Goal: Task Accomplishment & Management: Manage account settings

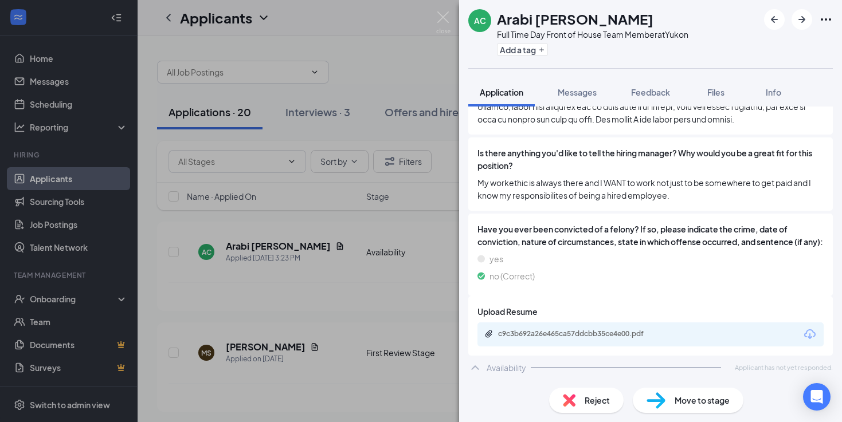
scroll to position [652, 0]
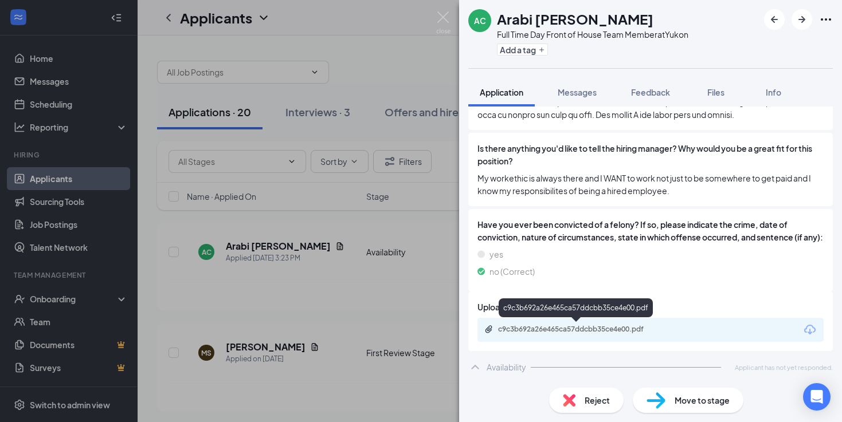
click at [579, 335] on div "c9c3b692a26e465ca57ddcbb35ce4e00.pdf" at bounding box center [577, 330] width 186 height 11
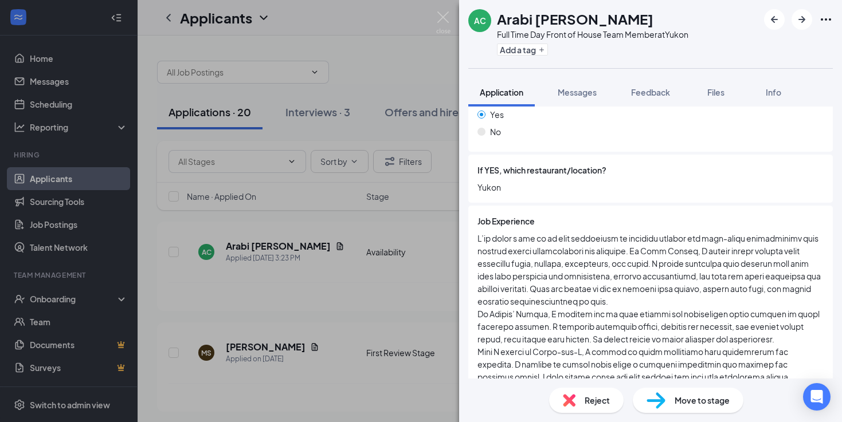
scroll to position [348, 0]
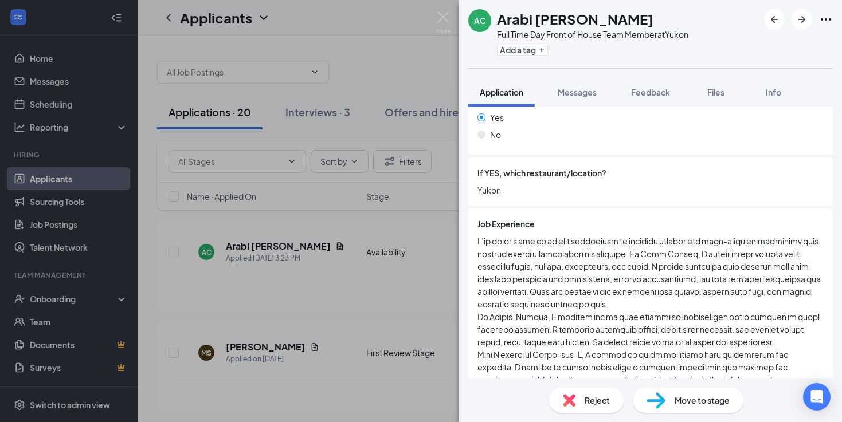
click at [688, 406] on span "Move to stage" at bounding box center [701, 400] width 55 height 13
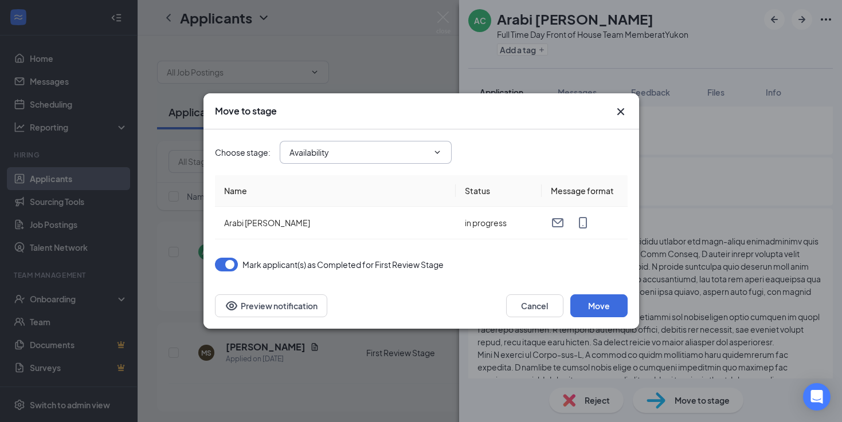
click at [378, 152] on input "Availability" at bounding box center [358, 152] width 139 height 13
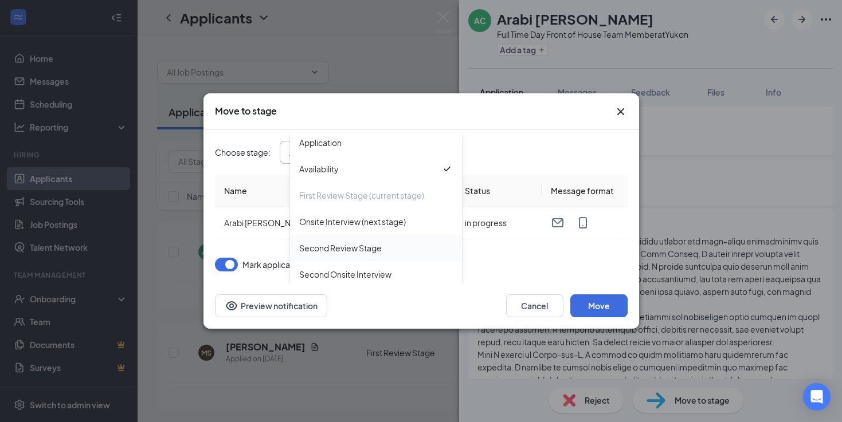
scroll to position [65, 0]
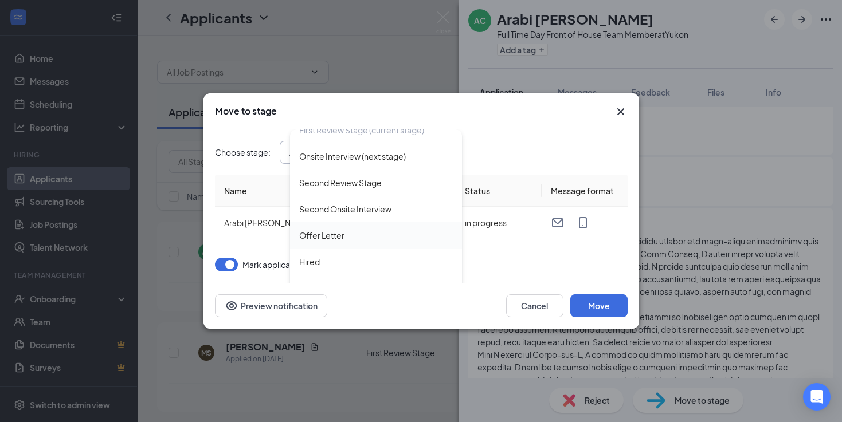
click at [343, 227] on div "Offer Letter" at bounding box center [376, 235] width 172 height 26
type input "Offer Letter"
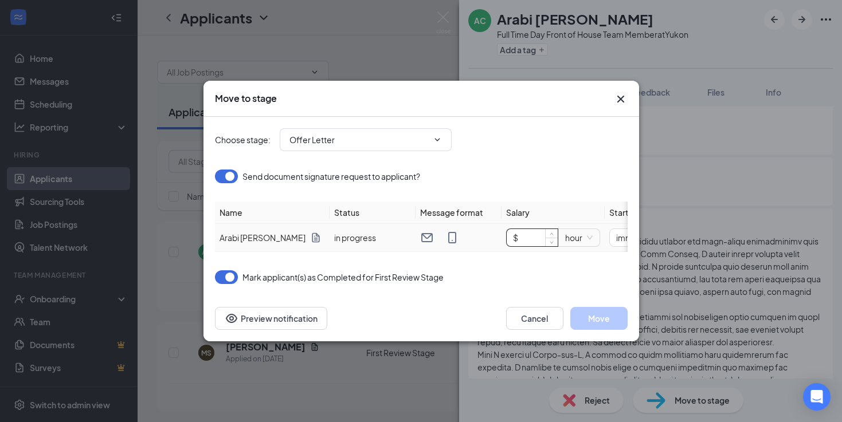
click at [528, 241] on input "$" at bounding box center [532, 237] width 51 height 17
type input "$ 15.5"
click at [542, 312] on button "Cancel" at bounding box center [534, 318] width 57 height 23
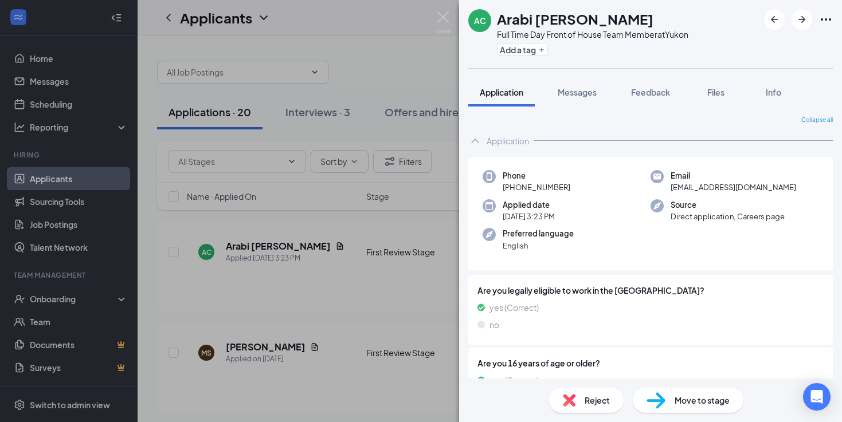
scroll to position [900, 0]
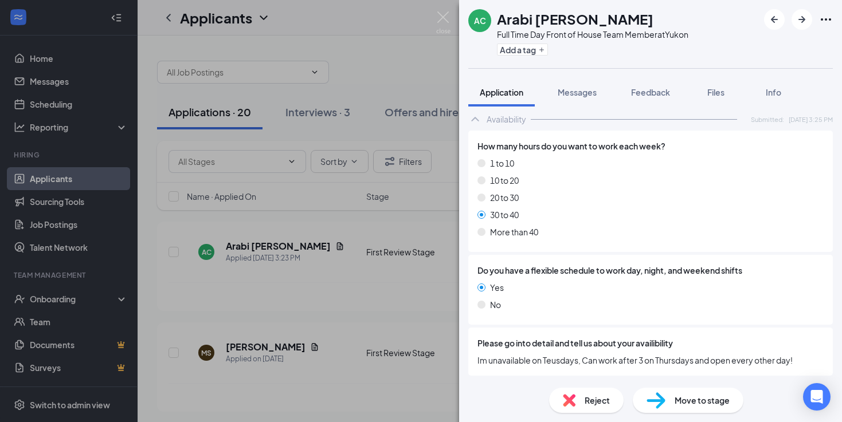
click at [699, 403] on span "Move to stage" at bounding box center [701, 400] width 55 height 13
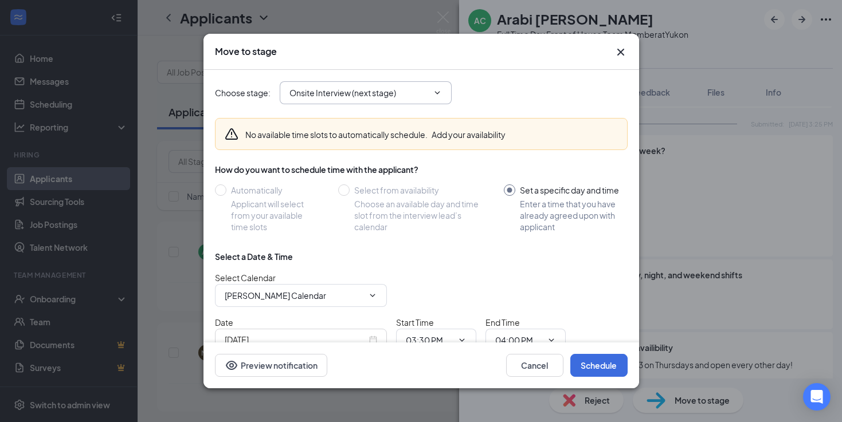
click at [385, 91] on input "Onsite Interview (next stage)" at bounding box center [358, 93] width 139 height 13
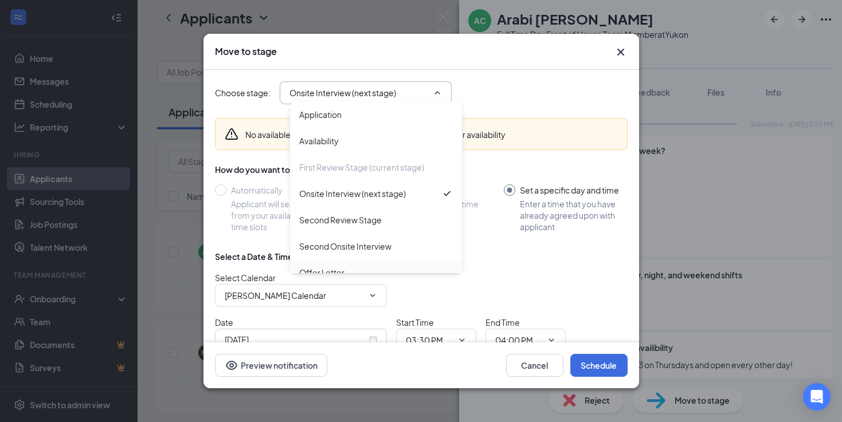
click at [340, 265] on div "Offer Letter" at bounding box center [376, 273] width 172 height 26
type input "Offer Letter"
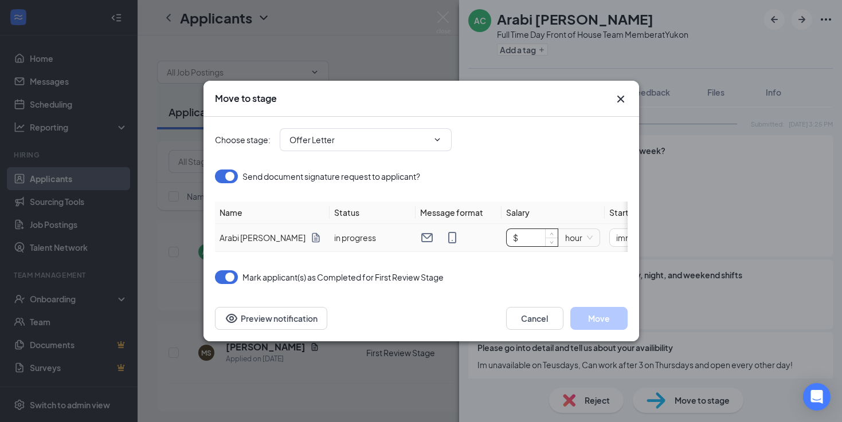
click at [540, 240] on input "$" at bounding box center [532, 237] width 51 height 17
click at [624, 232] on span "immediately" at bounding box center [649, 237] width 66 height 17
type input "$ 15.5"
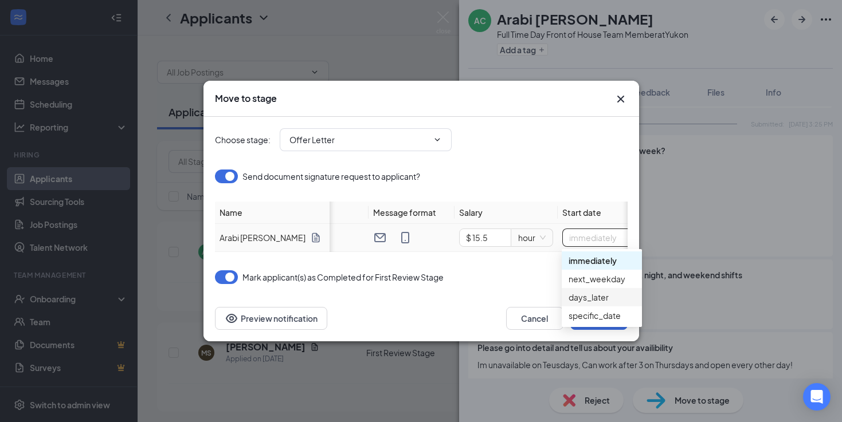
click at [587, 299] on div "days_later" at bounding box center [601, 297] width 66 height 13
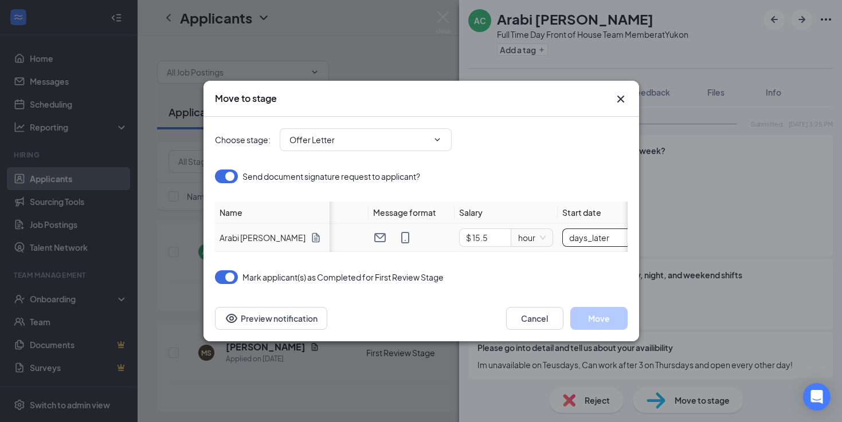
click at [591, 241] on span "days_later" at bounding box center [602, 237] width 66 height 17
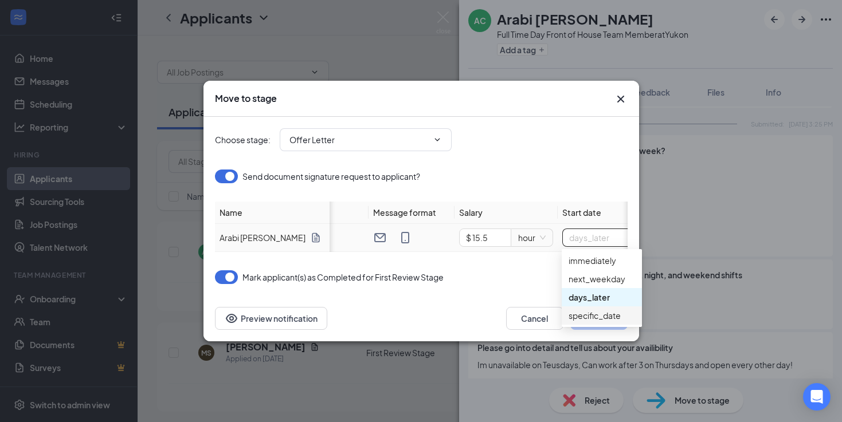
click at [593, 316] on div "specific_date" at bounding box center [601, 315] width 66 height 13
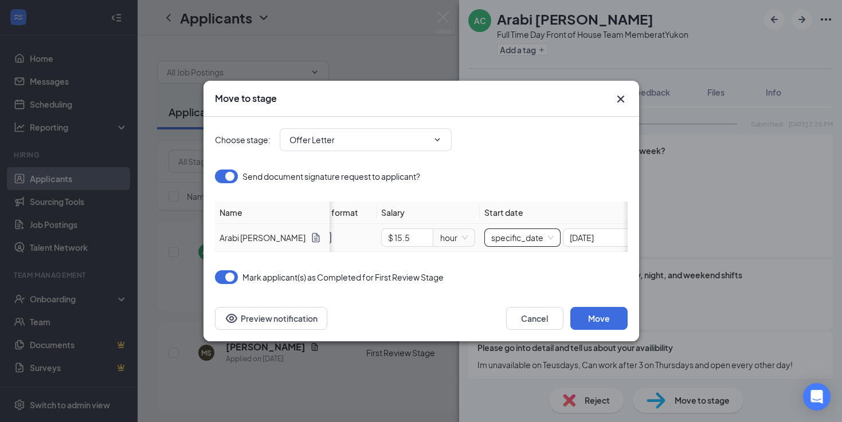
scroll to position [0, 149]
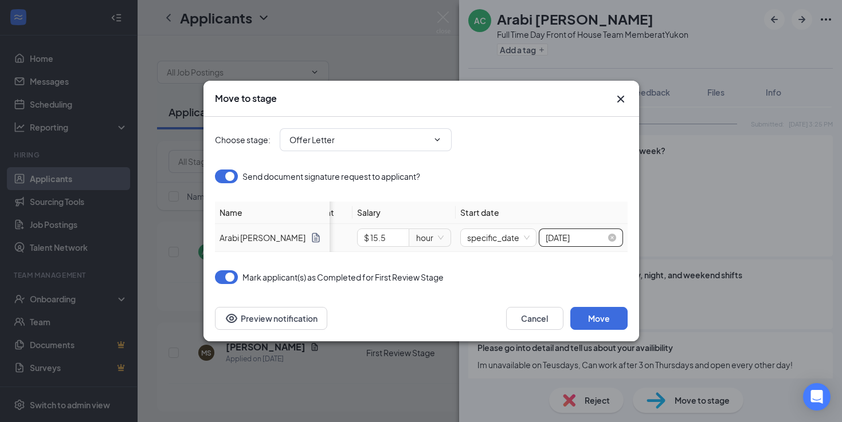
click at [571, 232] on input "Oct 15, 2025" at bounding box center [576, 238] width 60 height 13
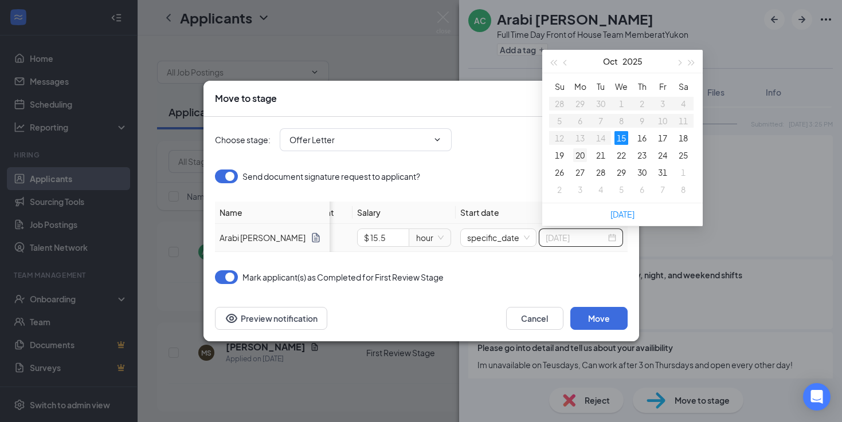
type input "Oct 20, 2025"
click at [583, 154] on div "20" at bounding box center [580, 155] width 14 height 14
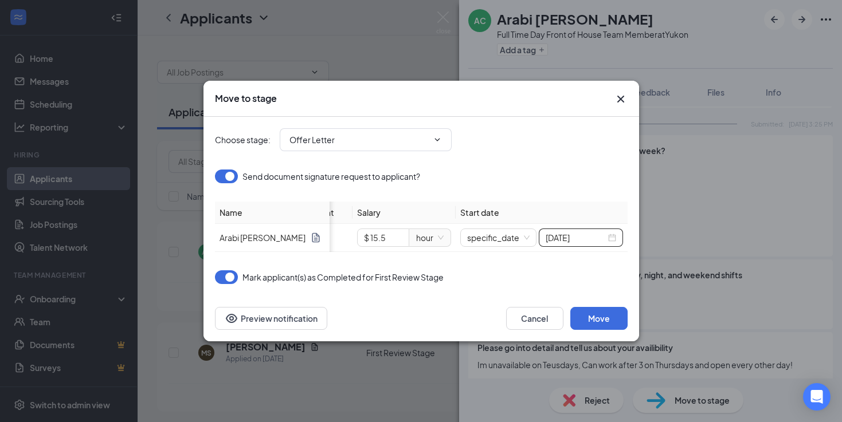
click at [585, 281] on div "Mark applicant(s) as Completed for First Review Stage" at bounding box center [421, 277] width 413 height 14
click at [610, 317] on button "Move" at bounding box center [598, 318] width 57 height 23
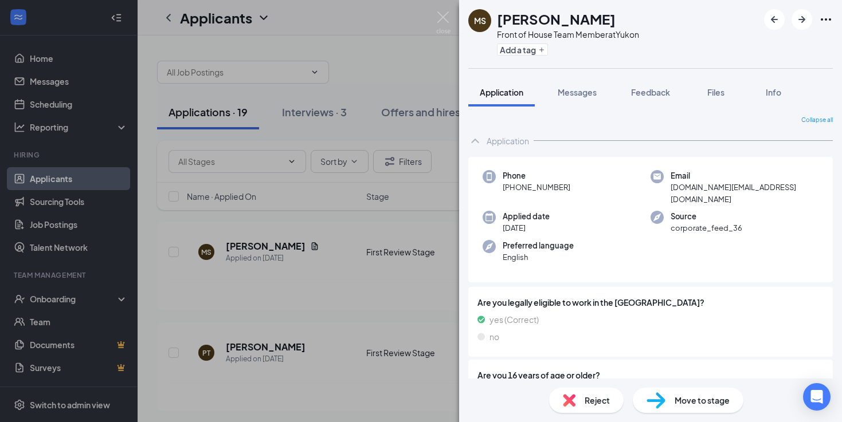
click at [147, 299] on div "MS Mikayla Stahlman Front of House Team Member at Yukon Add a tag Application M…" at bounding box center [421, 211] width 842 height 422
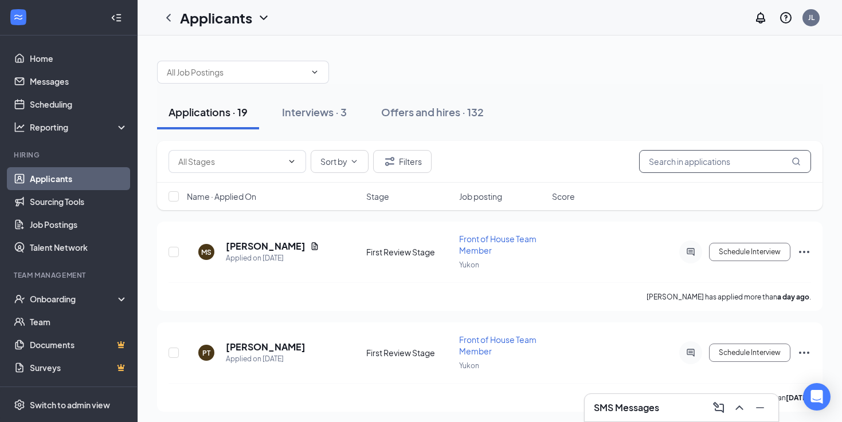
click at [710, 166] on input "text" at bounding box center [725, 161] width 172 height 23
type input "J"
click at [51, 99] on link "Scheduling" at bounding box center [79, 104] width 98 height 23
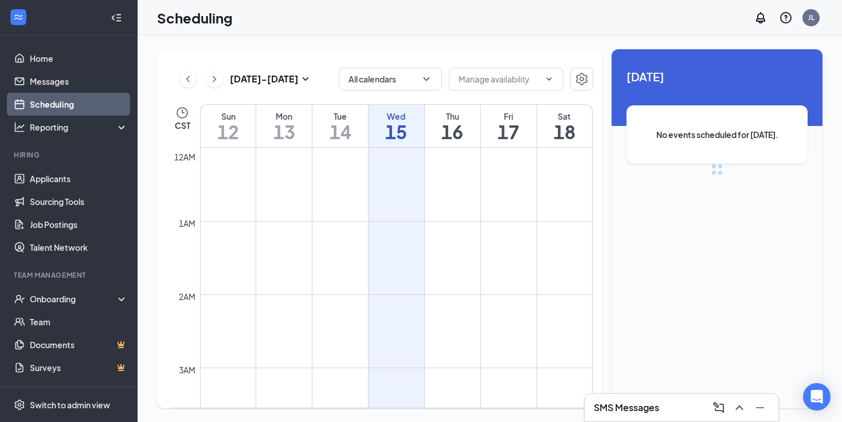
scroll to position [563, 0]
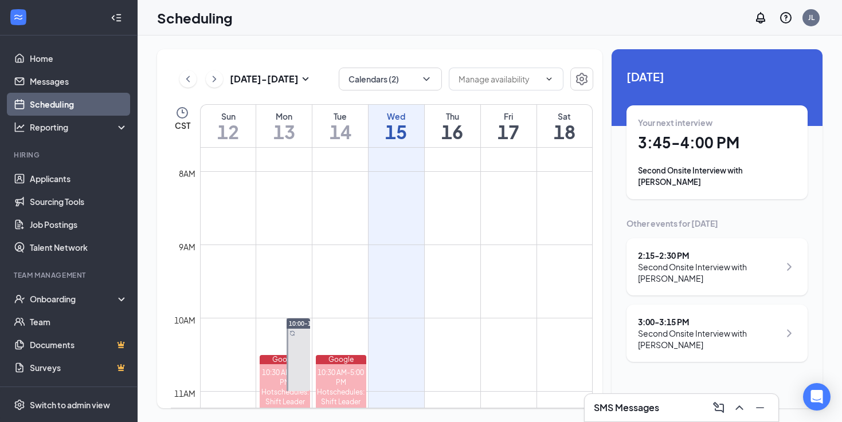
click at [674, 326] on div "3:00 - 3:15 PM" at bounding box center [709, 321] width 142 height 11
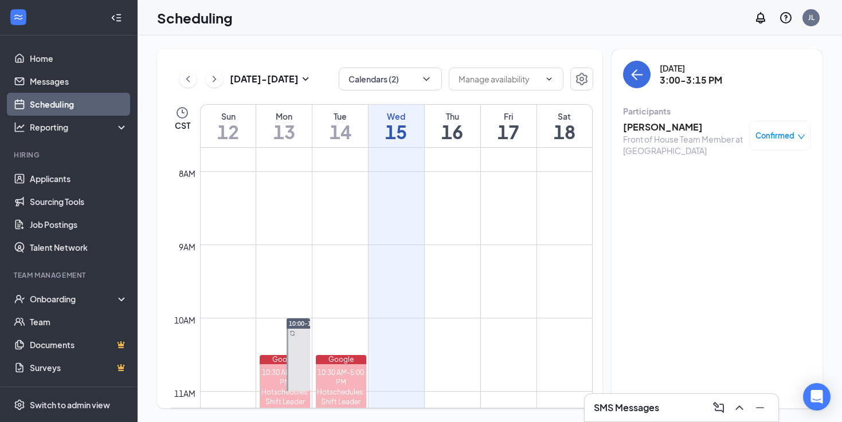
click at [667, 123] on h3 "[PERSON_NAME]" at bounding box center [683, 127] width 120 height 13
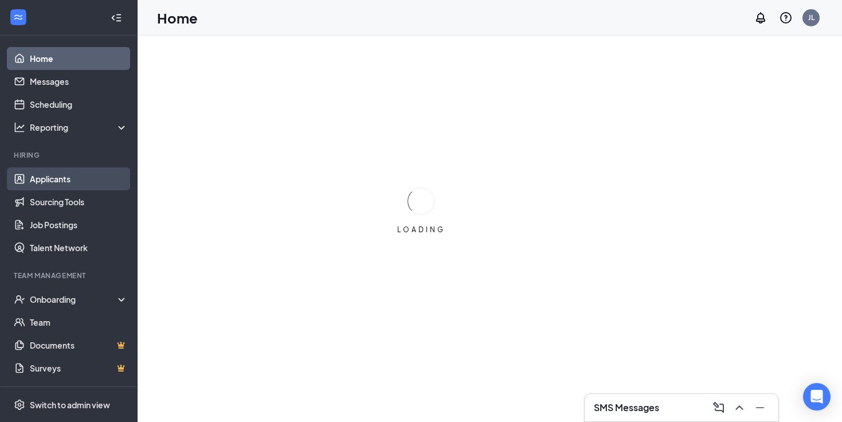
click at [56, 176] on link "Applicants" at bounding box center [79, 178] width 98 height 23
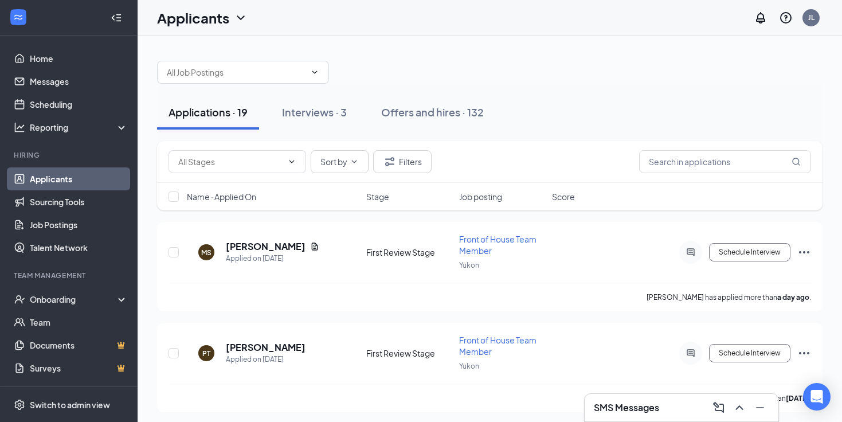
click at [696, 174] on div "Sort by Filters" at bounding box center [489, 162] width 665 height 42
click at [696, 170] on input "text" at bounding box center [725, 161] width 172 height 23
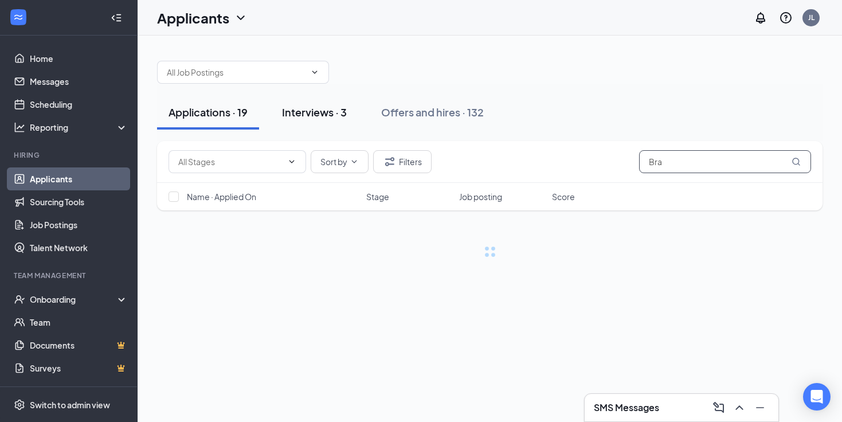
type input "Bra"
click at [301, 115] on div "Interviews · 3" at bounding box center [314, 112] width 65 height 14
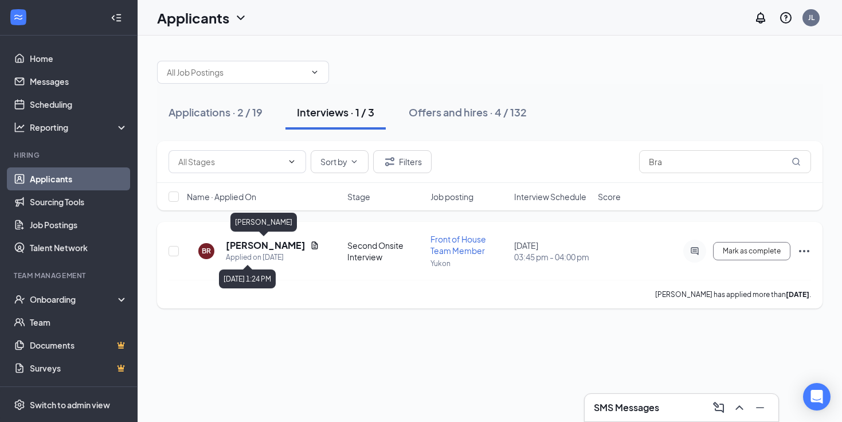
click at [278, 246] on h5 "[PERSON_NAME]" at bounding box center [266, 245] width 80 height 13
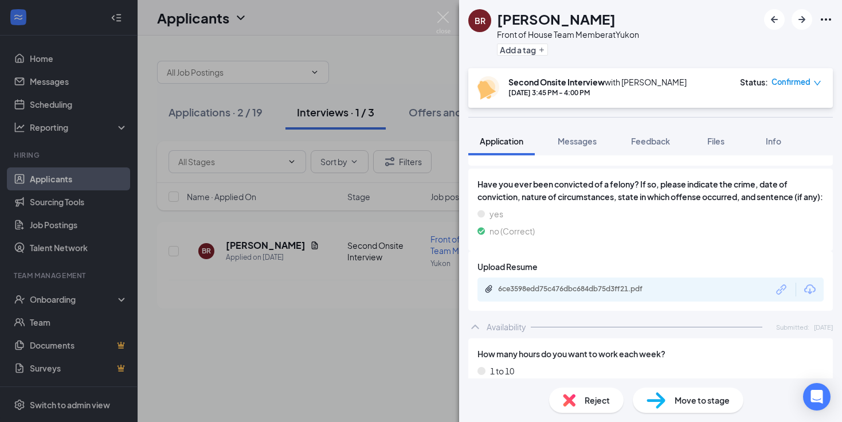
scroll to position [551, 0]
click at [542, 291] on div "6ce3598edd75c476dbc684db75d3ff21.pdf" at bounding box center [578, 289] width 160 height 9
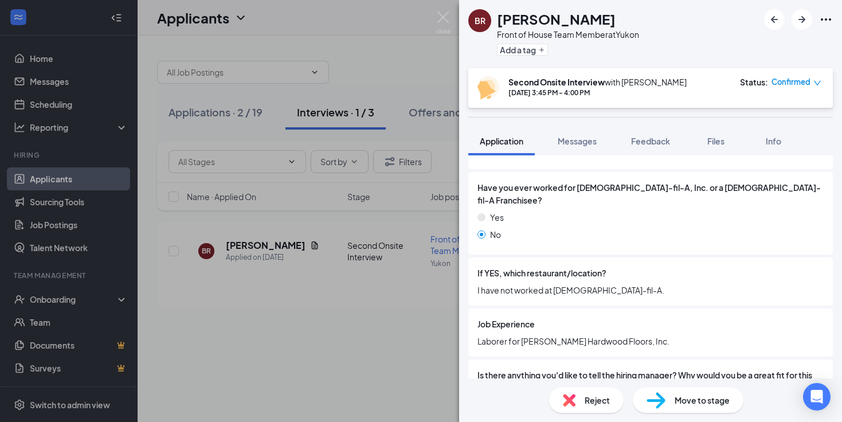
scroll to position [303, 0]
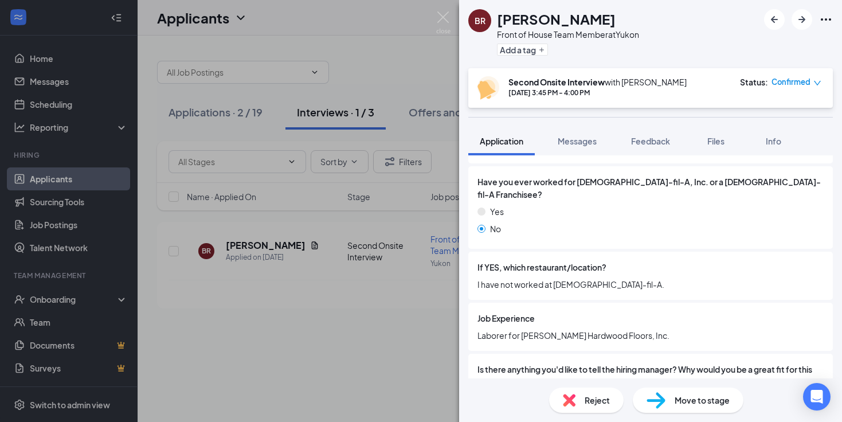
click at [59, 92] on div "BR [PERSON_NAME] Front of House Team Member at [GEOGRAPHIC_DATA] Add a tag Seco…" at bounding box center [421, 211] width 842 height 422
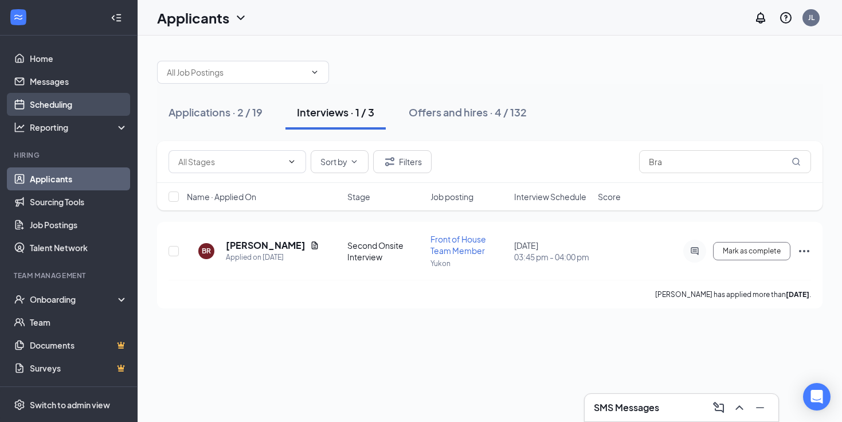
click at [66, 104] on link "Scheduling" at bounding box center [79, 104] width 98 height 23
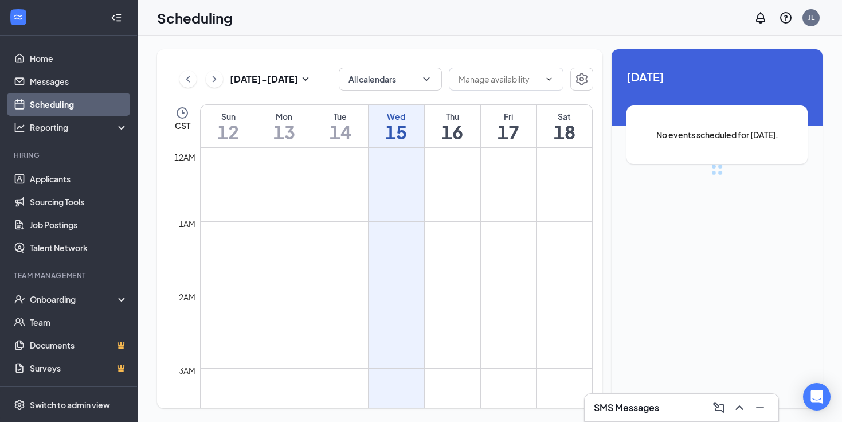
scroll to position [563, 0]
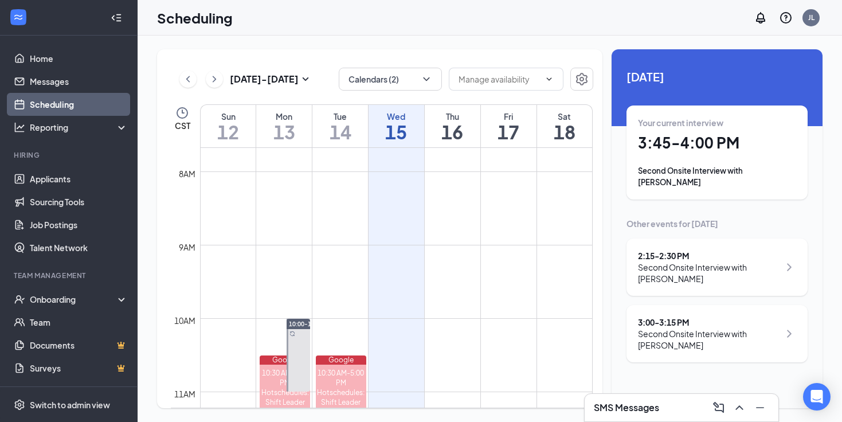
click at [654, 330] on div "Second Onsite Interview with [PERSON_NAME]" at bounding box center [709, 339] width 142 height 23
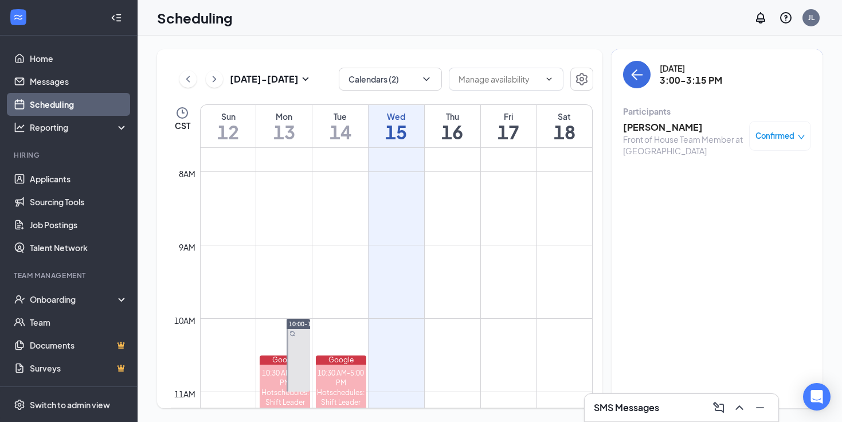
click at [679, 123] on h3 "[PERSON_NAME]" at bounding box center [683, 127] width 120 height 13
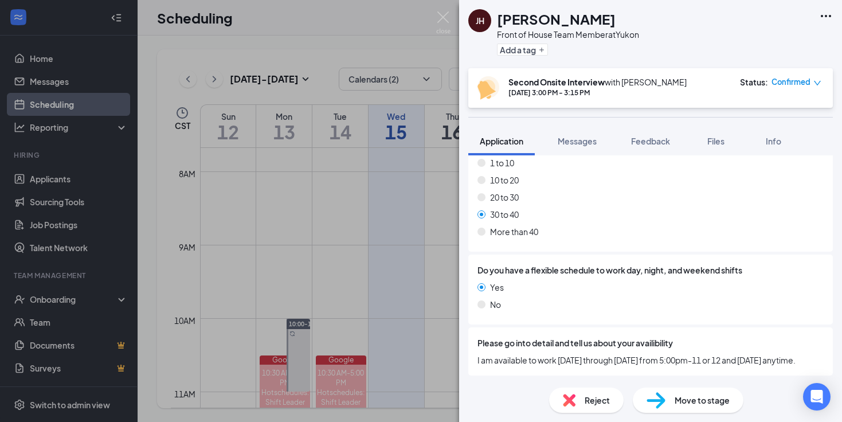
scroll to position [729, 0]
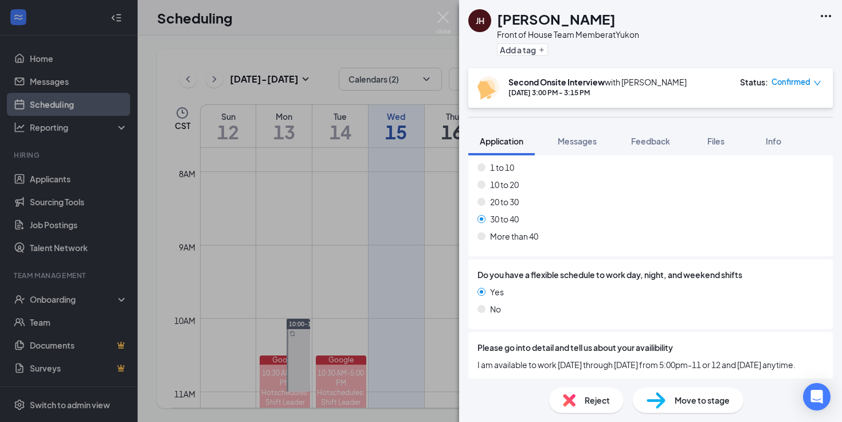
click at [214, 144] on div "[PERSON_NAME] [PERSON_NAME] Front of House Team Member at [GEOGRAPHIC_DATA] Add…" at bounding box center [421, 211] width 842 height 422
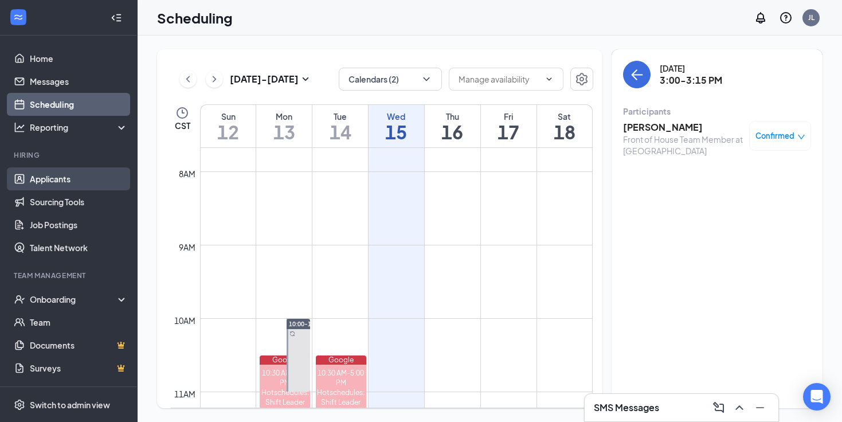
click at [69, 186] on link "Applicants" at bounding box center [79, 178] width 98 height 23
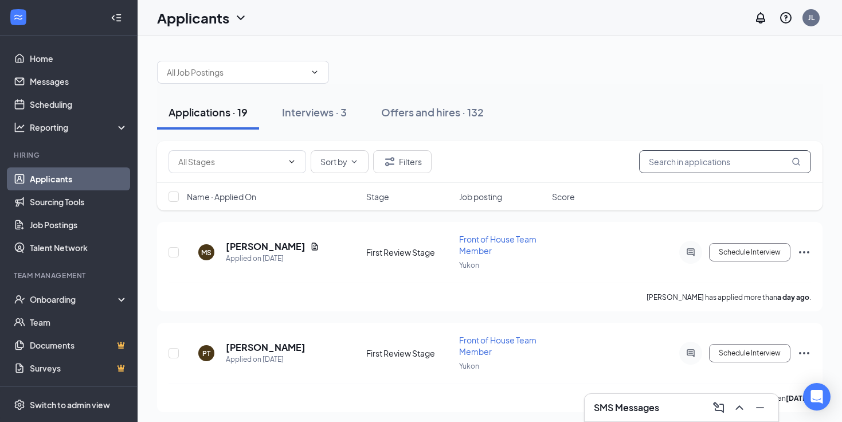
click at [674, 157] on input "text" at bounding box center [725, 161] width 172 height 23
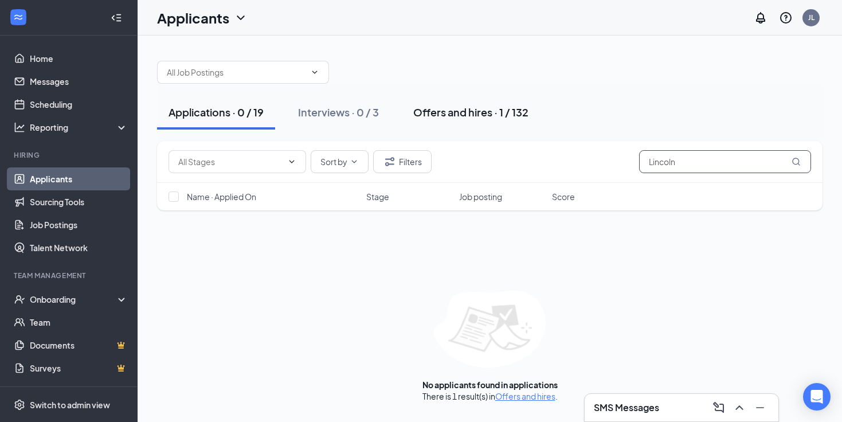
type input "Lincoln"
click at [484, 119] on button "Offers and hires · 1 / 132" at bounding box center [471, 112] width 138 height 34
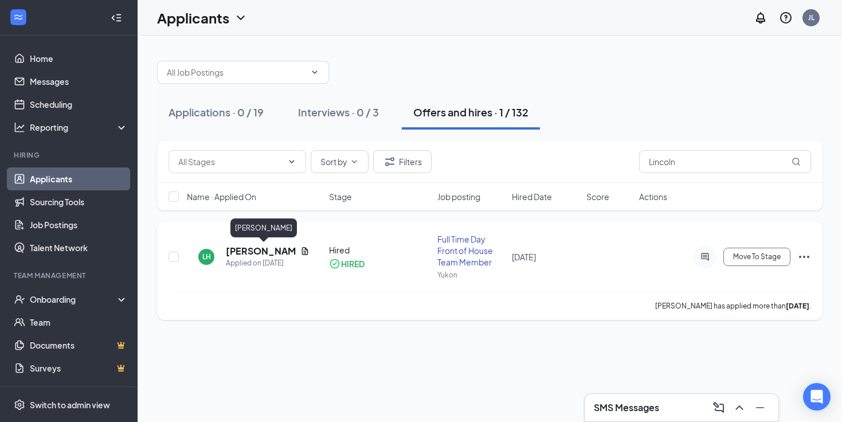
click at [242, 250] on h5 "[PERSON_NAME]" at bounding box center [261, 251] width 70 height 13
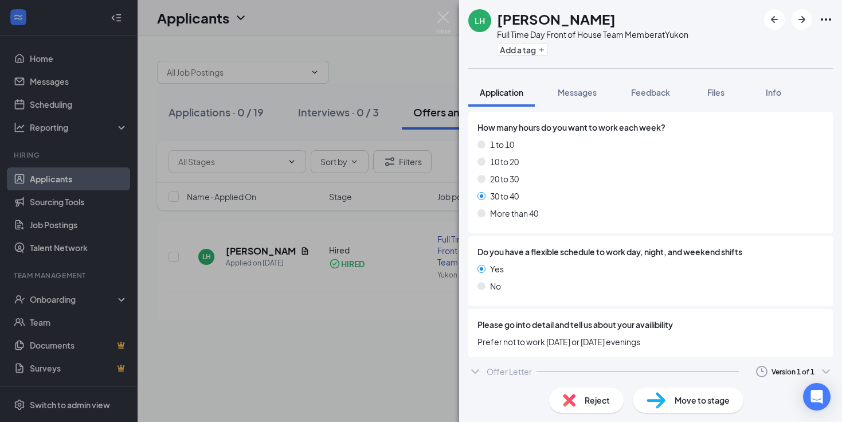
scroll to position [734, 0]
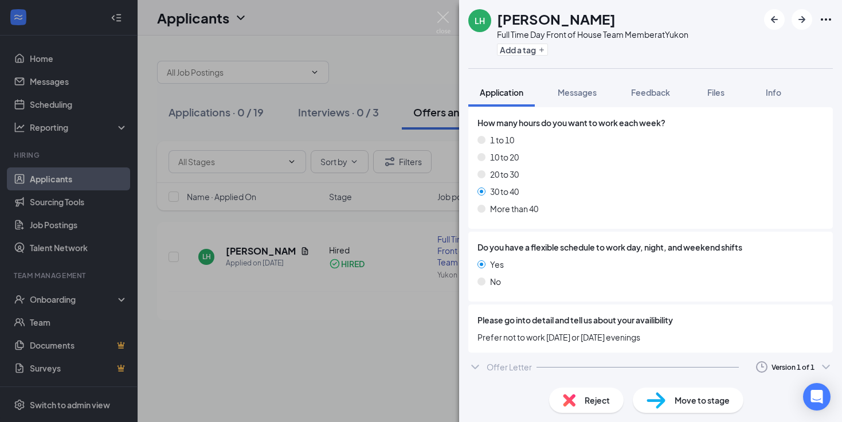
click at [342, 289] on div "[PERSON_NAME] [PERSON_NAME] Full Time Day Front of House Team Member at [GEOGRA…" at bounding box center [421, 211] width 842 height 422
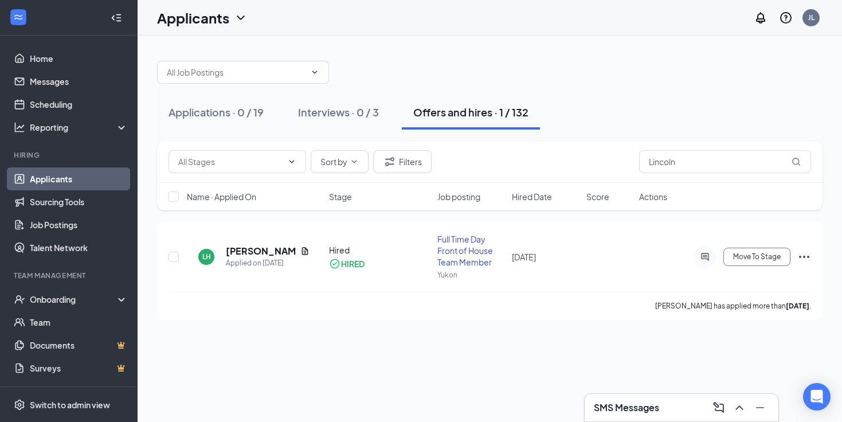
click at [71, 187] on link "Applicants" at bounding box center [79, 178] width 98 height 23
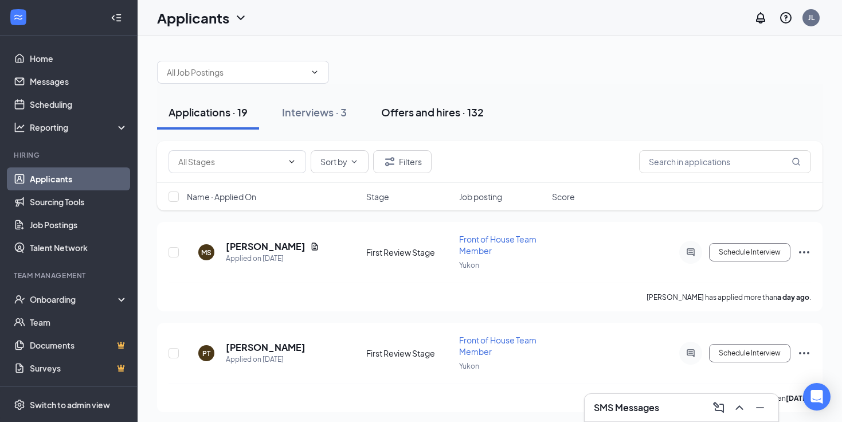
click at [446, 122] on button "Offers and hires · 132" at bounding box center [432, 112] width 125 height 34
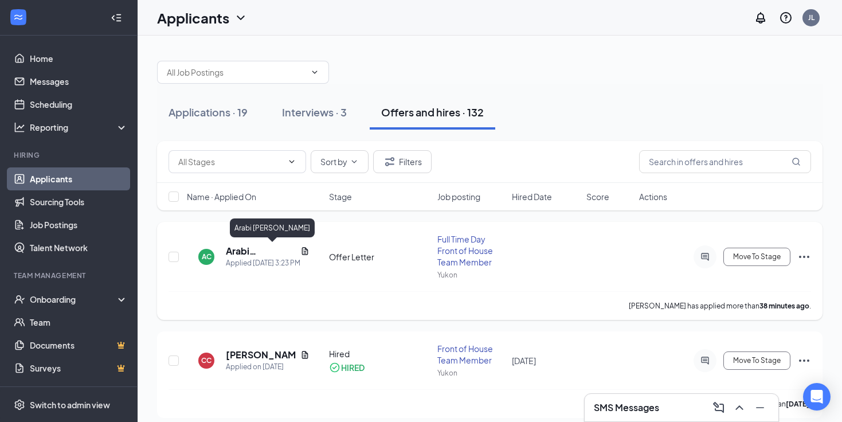
click at [265, 248] on h5 "Arabi [PERSON_NAME]" at bounding box center [261, 251] width 70 height 13
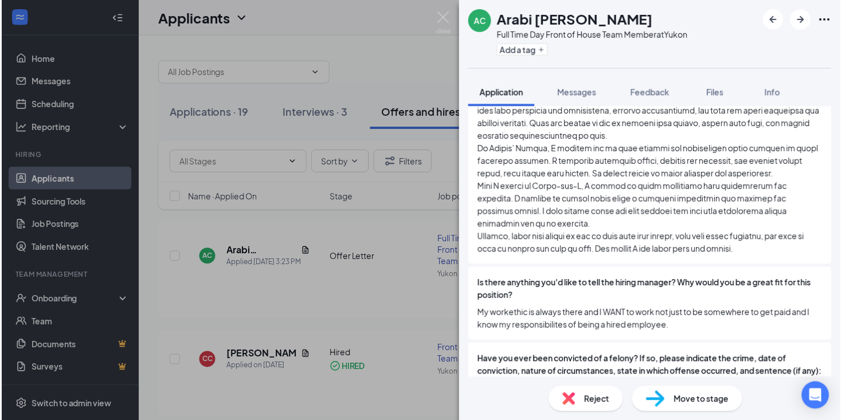
scroll to position [923, 0]
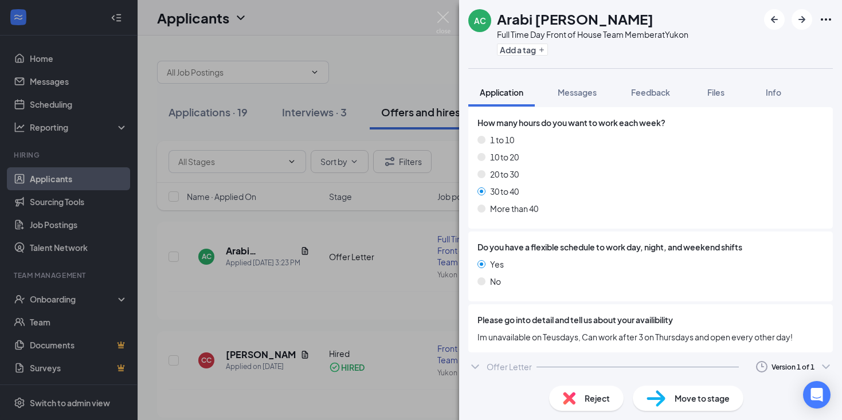
click at [71, 113] on div "AC Arabi [PERSON_NAME] Full Time Day Front of House Team Member at [GEOGRAPHIC_…" at bounding box center [421, 210] width 842 height 420
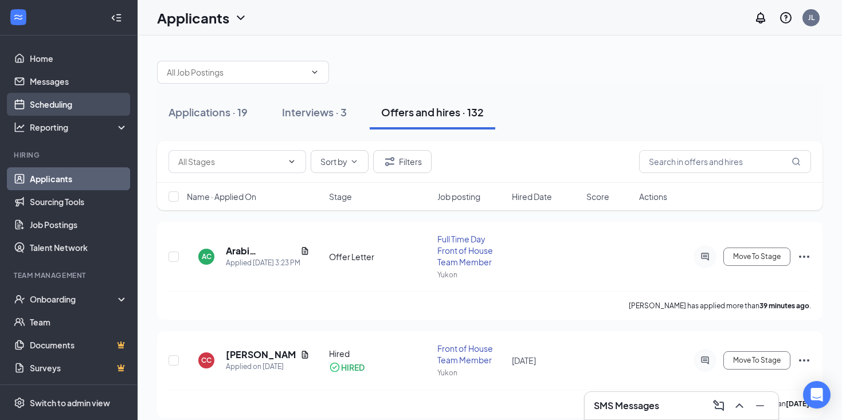
click at [72, 110] on link "Scheduling" at bounding box center [79, 104] width 98 height 23
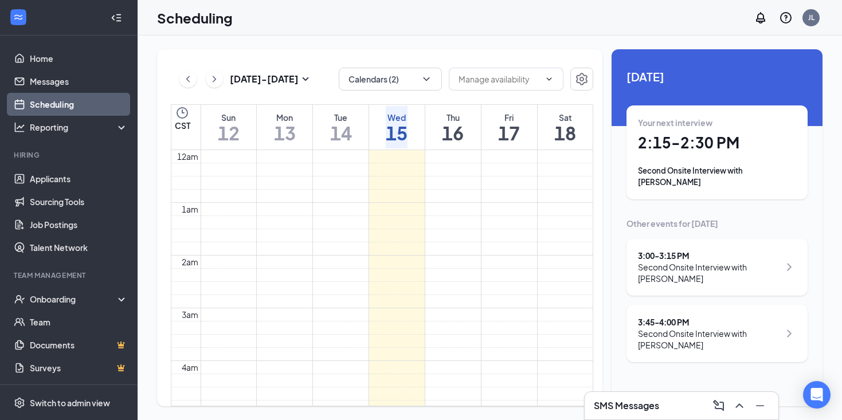
scroll to position [563, 0]
